Goal: Task Accomplishment & Management: Use online tool/utility

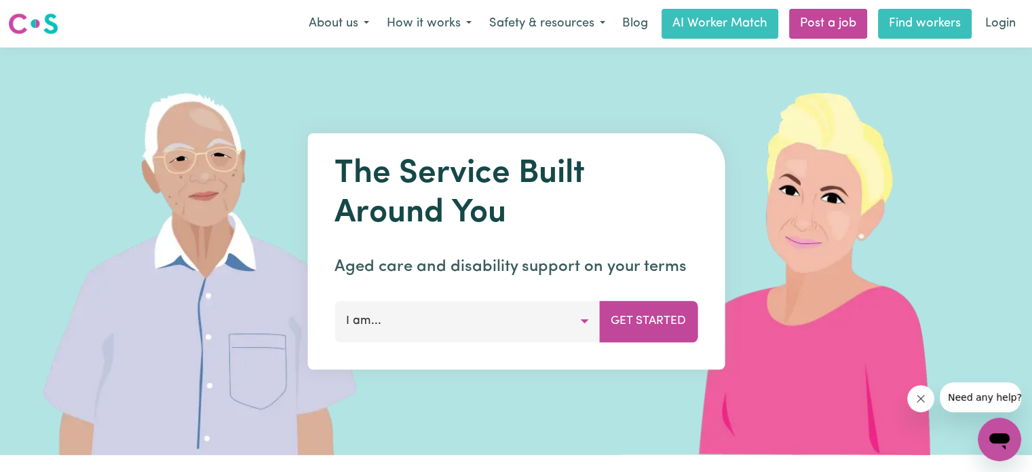
click at [916, 31] on link "Find workers" at bounding box center [925, 24] width 94 height 30
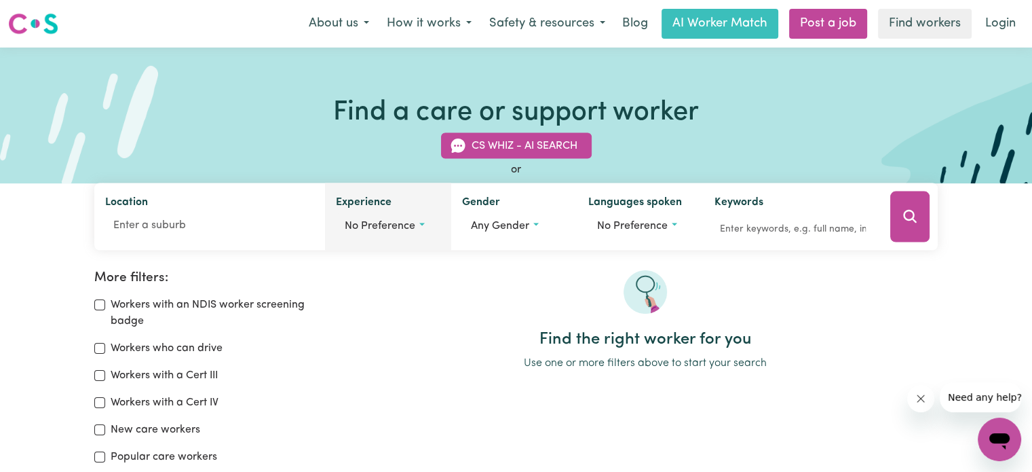
click at [388, 224] on span "No preference" at bounding box center [380, 226] width 71 height 11
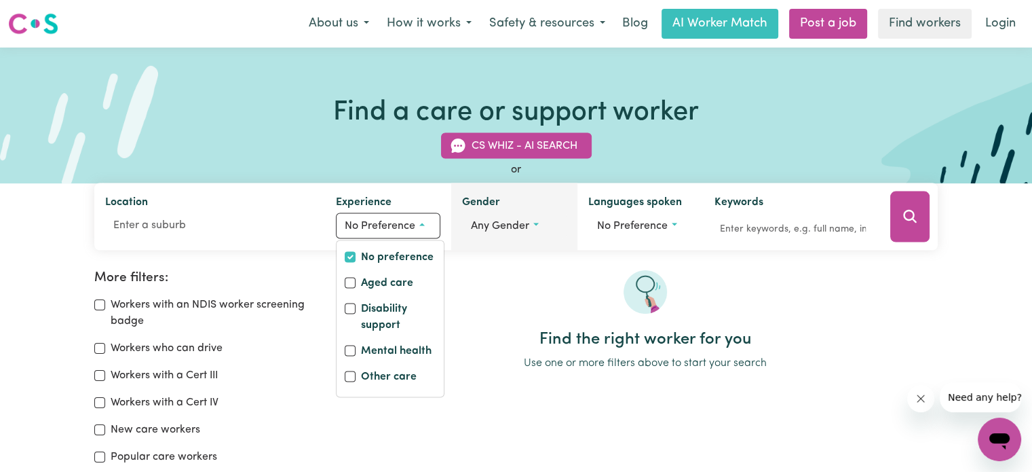
click at [494, 222] on span "Any gender" at bounding box center [500, 226] width 58 height 11
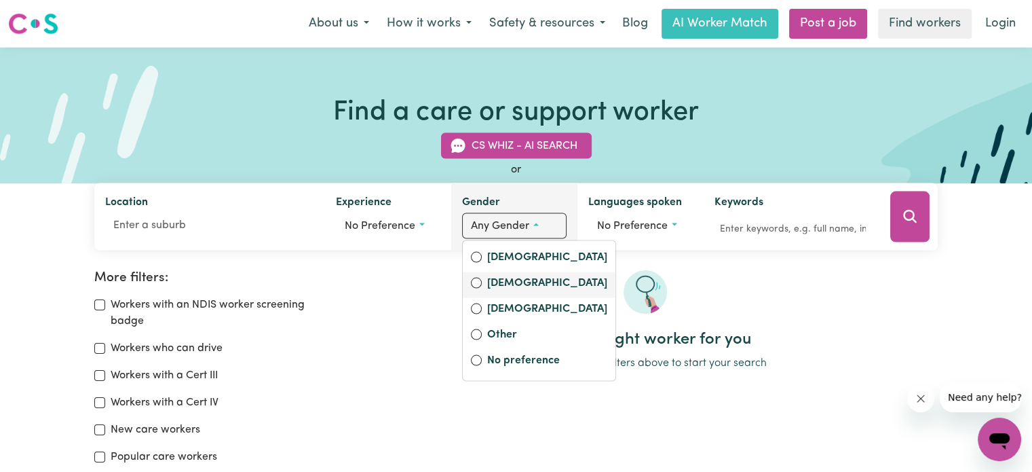
click at [502, 282] on label "[DEMOGRAPHIC_DATA]" at bounding box center [547, 284] width 120 height 19
click at [482, 282] on input "[DEMOGRAPHIC_DATA]" at bounding box center [476, 282] width 11 height 11
radio input "true"
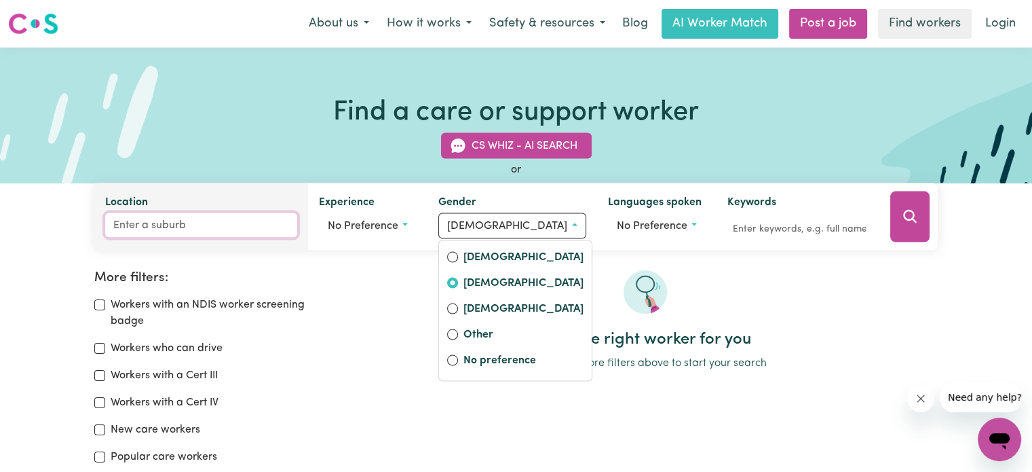
click at [250, 217] on input "Location" at bounding box center [201, 225] width 192 height 24
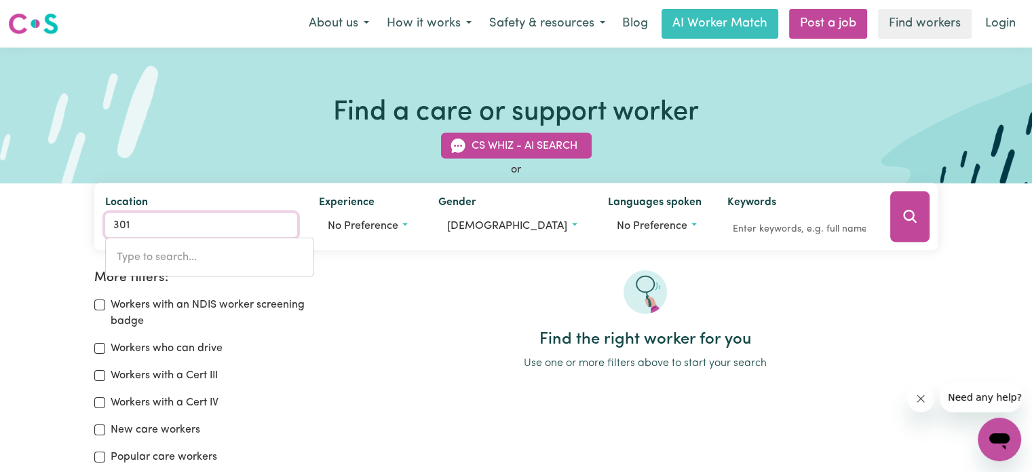
type input "3011"
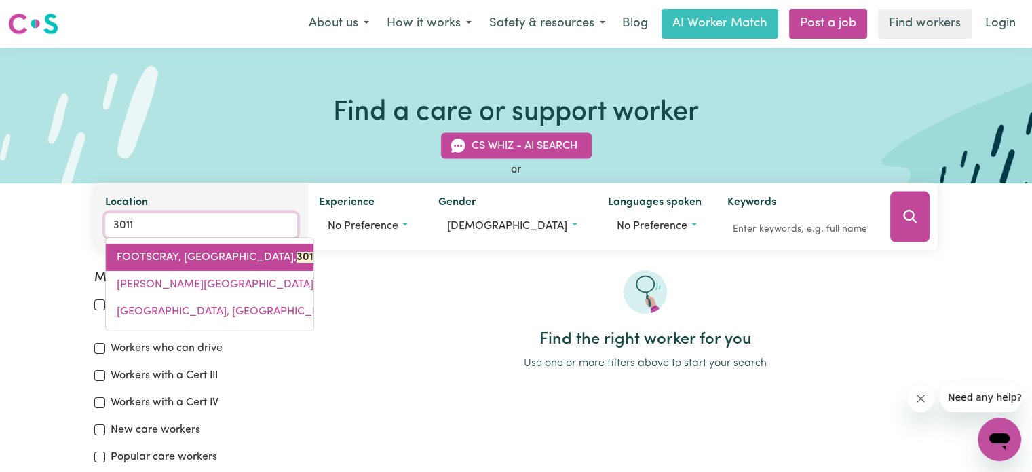
click at [119, 258] on span "FOOTSCRAY, Victoria, 3011" at bounding box center [217, 257] width 201 height 11
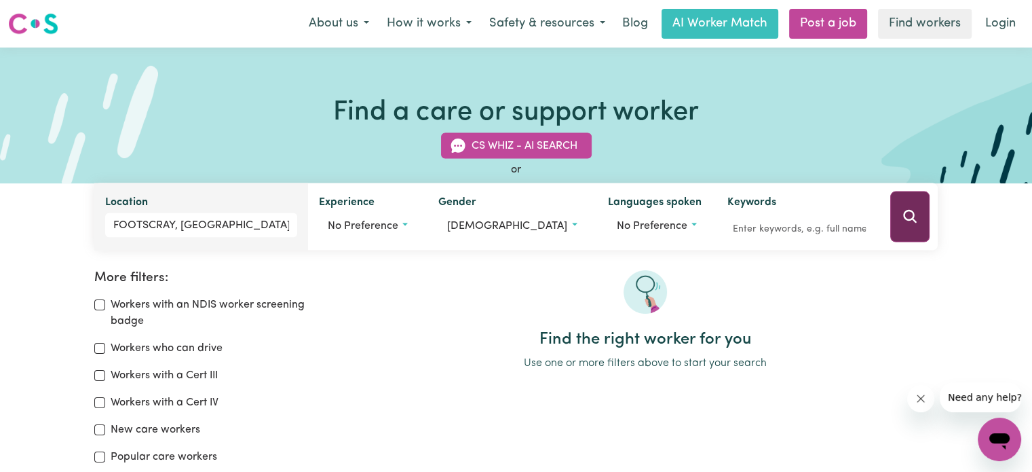
click at [901, 226] on button "Search" at bounding box center [909, 216] width 39 height 51
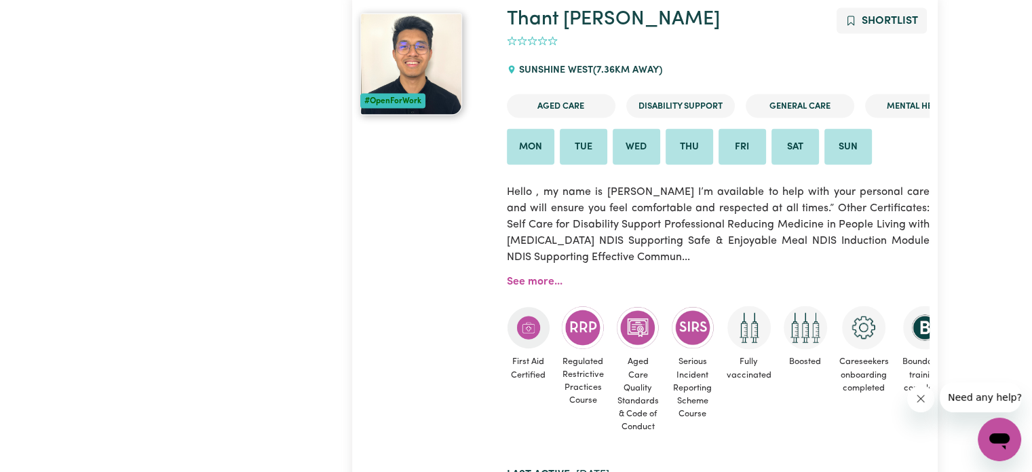
scroll to position [7946, 0]
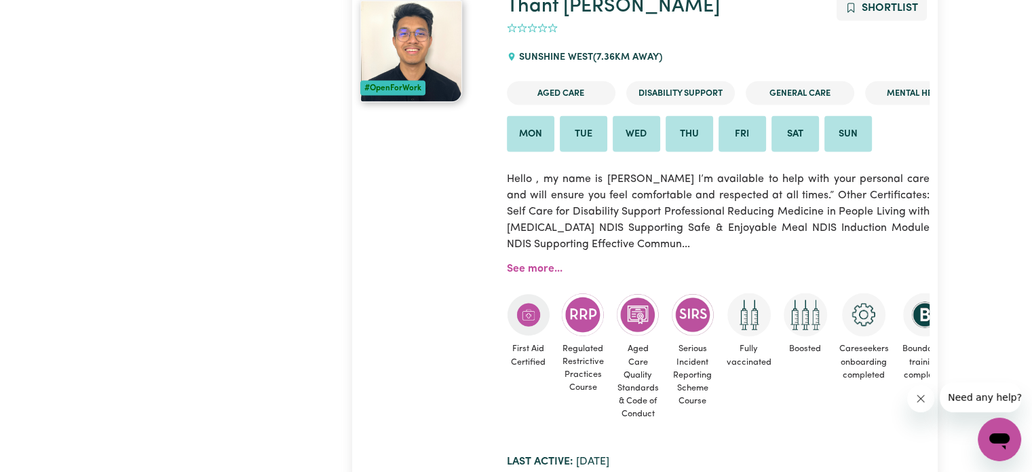
click at [427, 59] on img at bounding box center [411, 52] width 102 height 102
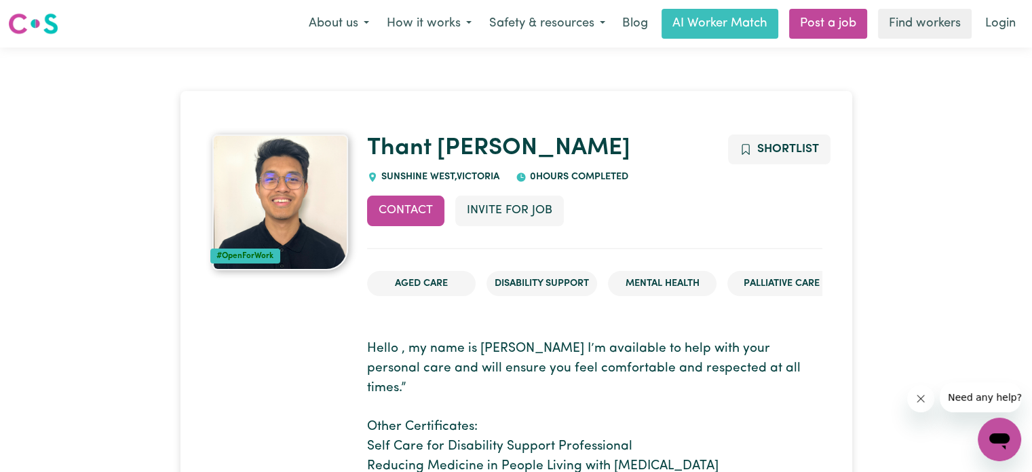
click at [285, 189] on img at bounding box center [280, 202] width 136 height 136
click at [286, 187] on img at bounding box center [280, 202] width 136 height 136
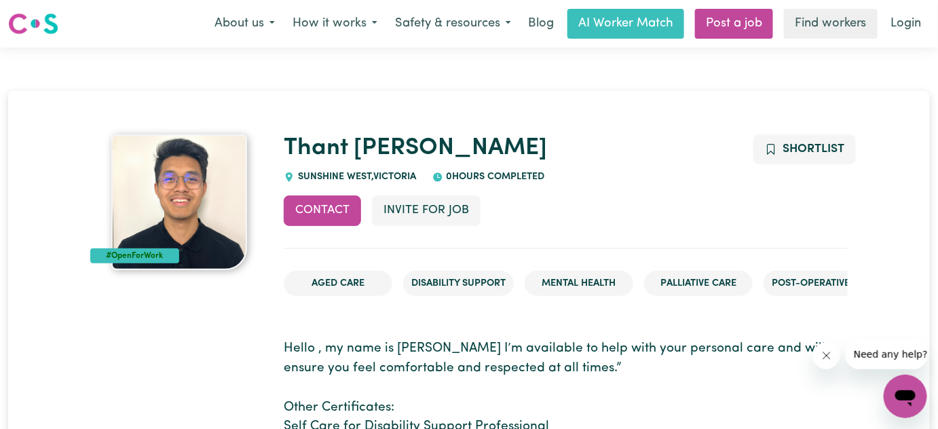
drag, startPoint x: 1041, startPoint y: 2, endPoint x: 566, endPoint y: 108, distance: 487.2
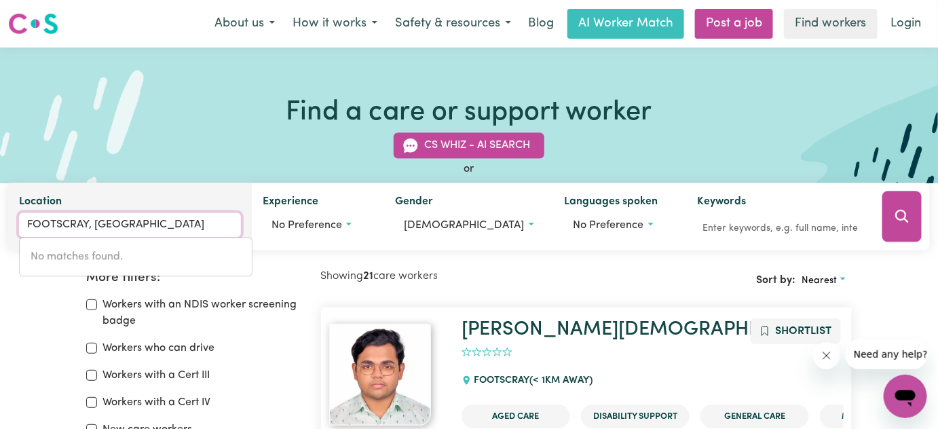
click at [144, 220] on input "FOOTSCRAY, [GEOGRAPHIC_DATA]" at bounding box center [130, 225] width 222 height 24
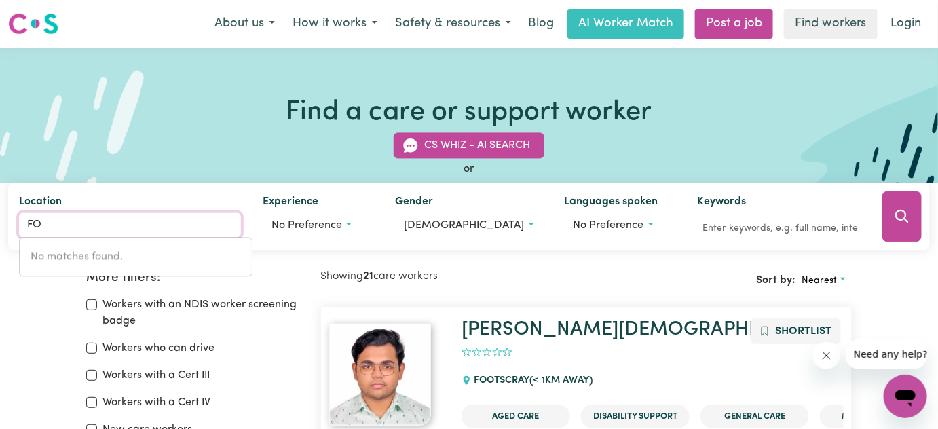
type input "F"
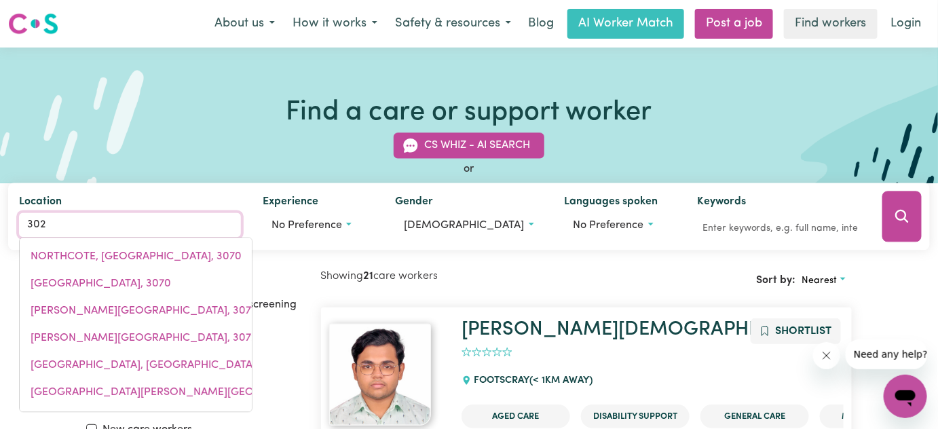
type input "3025"
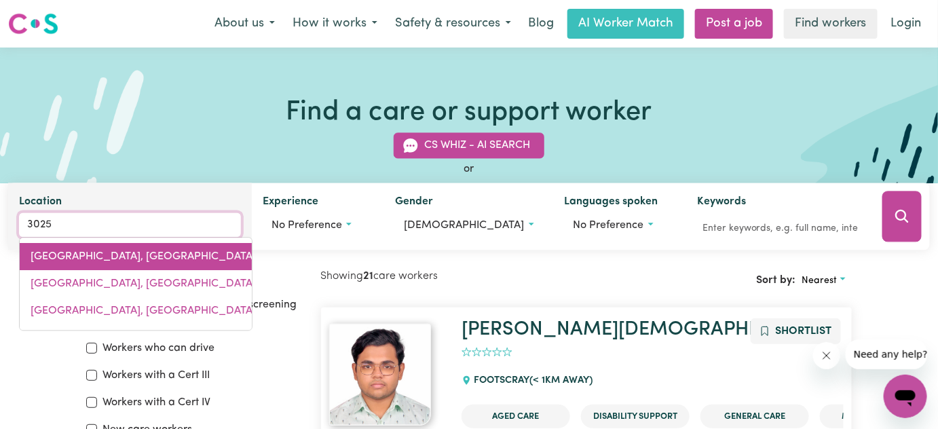
click at [85, 248] on link "[GEOGRAPHIC_DATA]" at bounding box center [136, 257] width 232 height 27
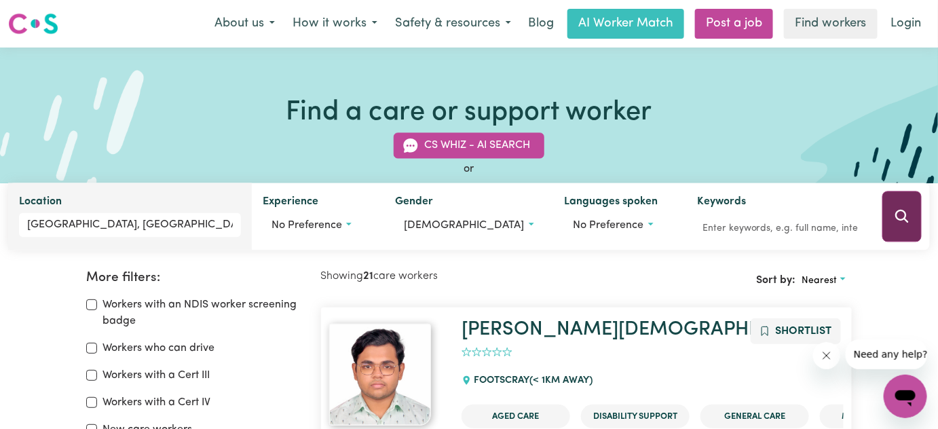
click at [910, 216] on button "Search" at bounding box center [901, 216] width 39 height 51
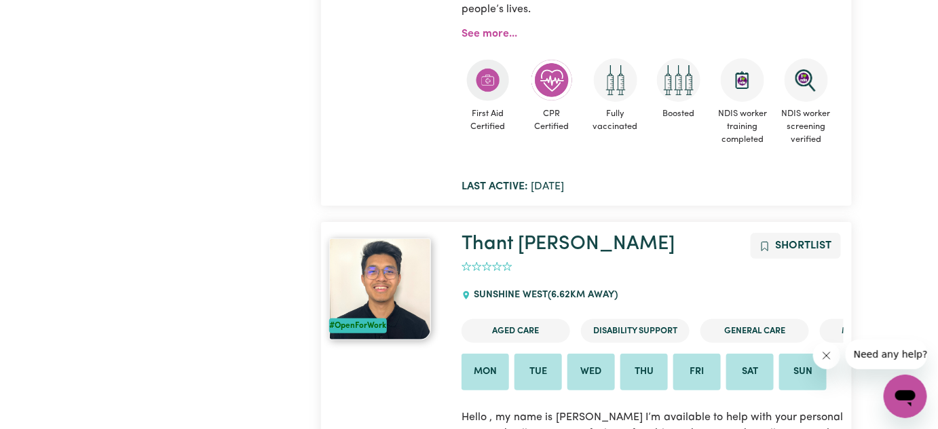
scroll to position [3374, 0]
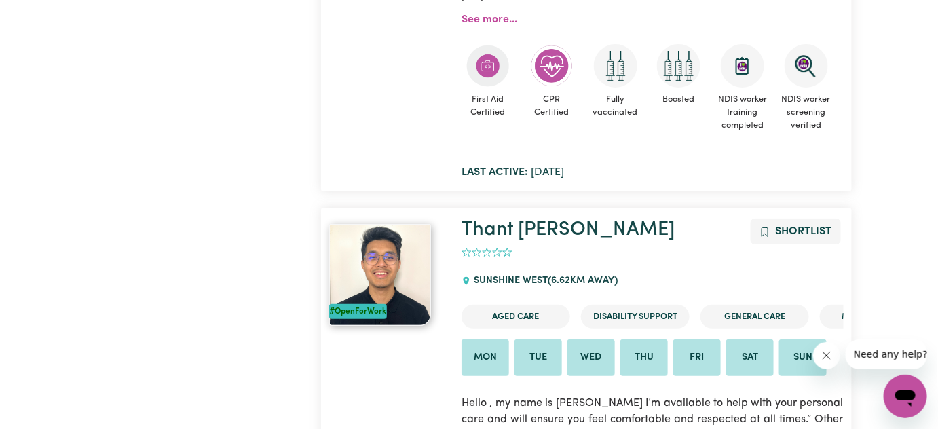
click at [387, 229] on img at bounding box center [380, 275] width 102 height 102
